Goal: Book appointment/travel/reservation

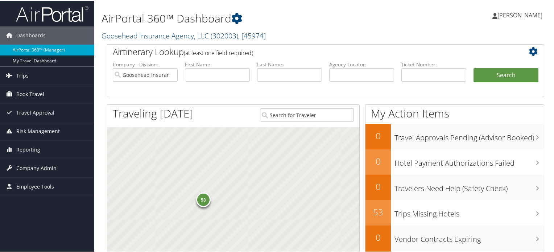
click at [43, 95] on span "Book Travel" at bounding box center [30, 94] width 28 height 18
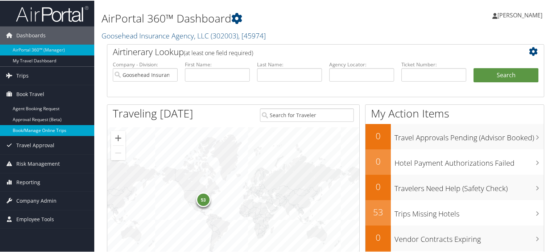
click at [51, 128] on link "Book/Manage Online Trips" at bounding box center [47, 129] width 94 height 11
